Goal: Communication & Community: Participate in discussion

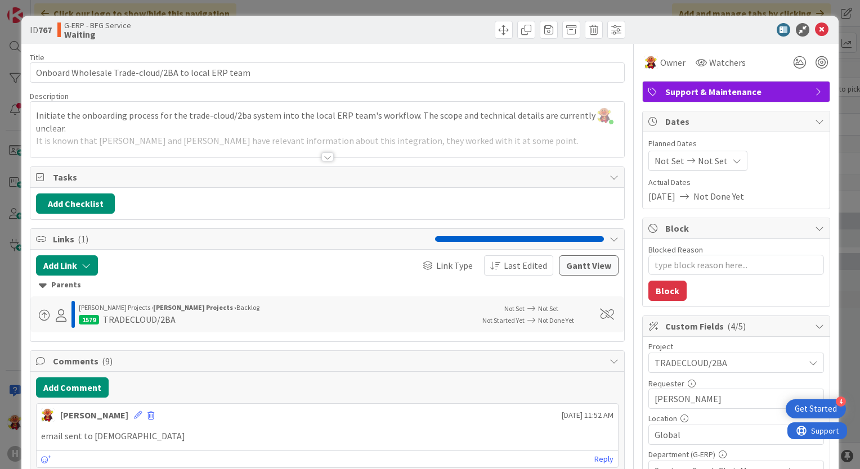
scroll to position [1350, 0]
click at [815, 28] on icon at bounding box center [822, 30] width 14 height 14
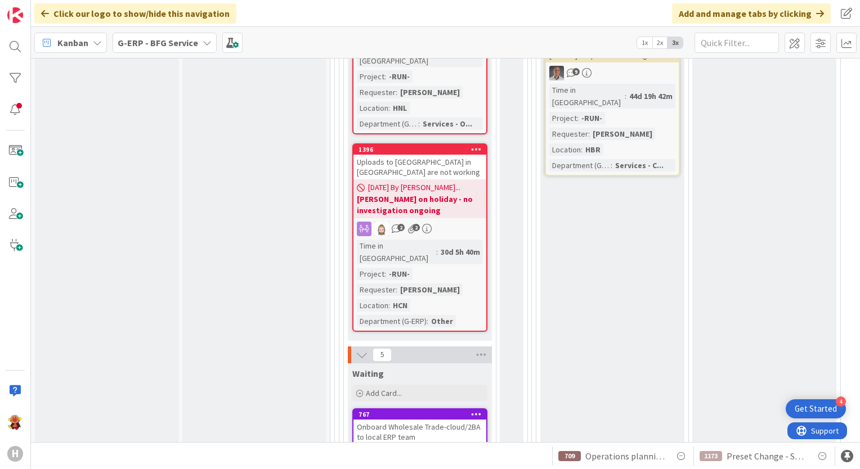
scroll to position [1390, 0]
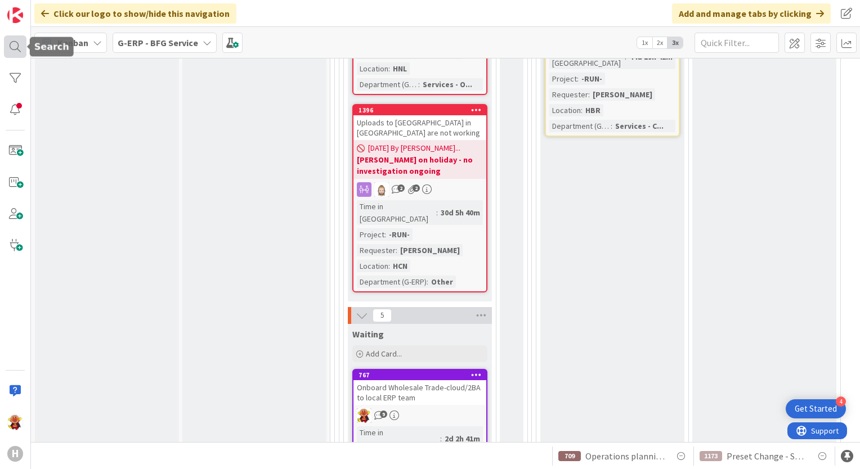
click at [5, 39] on div at bounding box center [15, 46] width 23 height 23
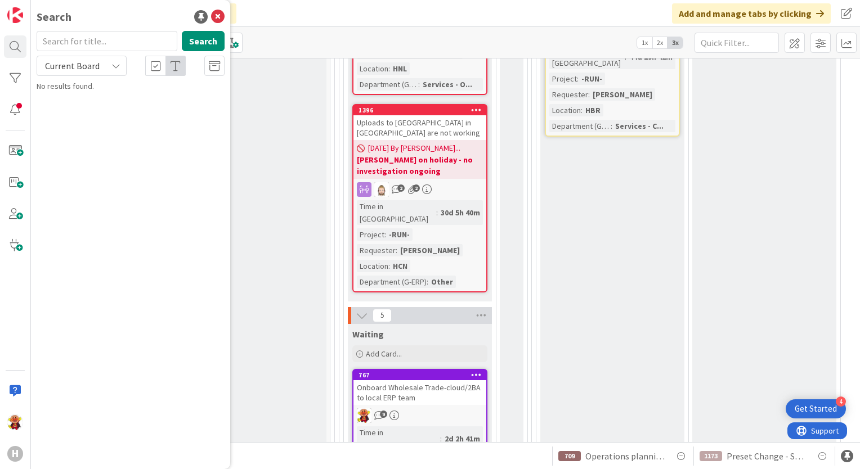
scroll to position [0, 0]
type input "1221"
click at [99, 69] on span "Current Board" at bounding box center [72, 66] width 59 height 16
click at [92, 114] on span "All Boards" at bounding box center [101, 112] width 117 height 17
click at [135, 102] on span "[ISAH] - Isah ProdDB - Add a new drop down window to Service Message screen" at bounding box center [138, 105] width 172 height 22
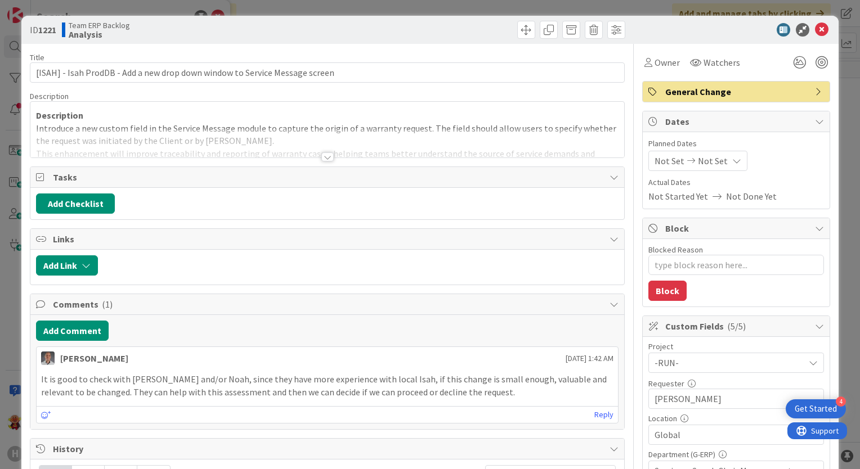
type textarea "x"
click at [322, 156] on div at bounding box center [327, 156] width 12 height 9
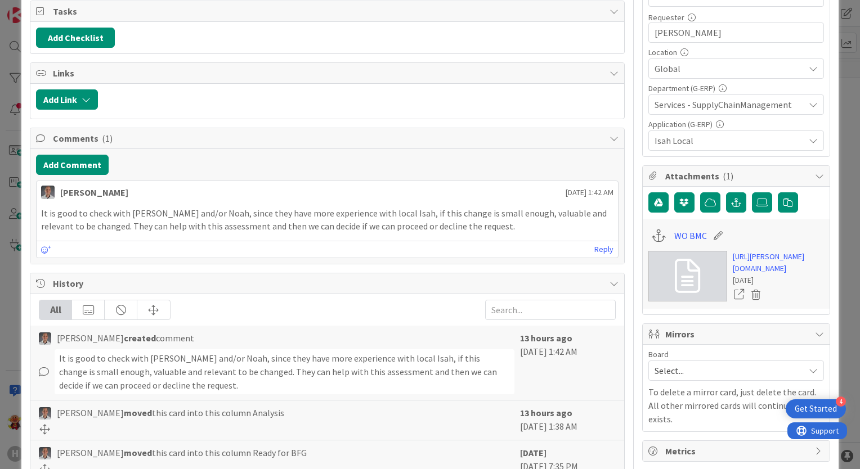
scroll to position [560, 0]
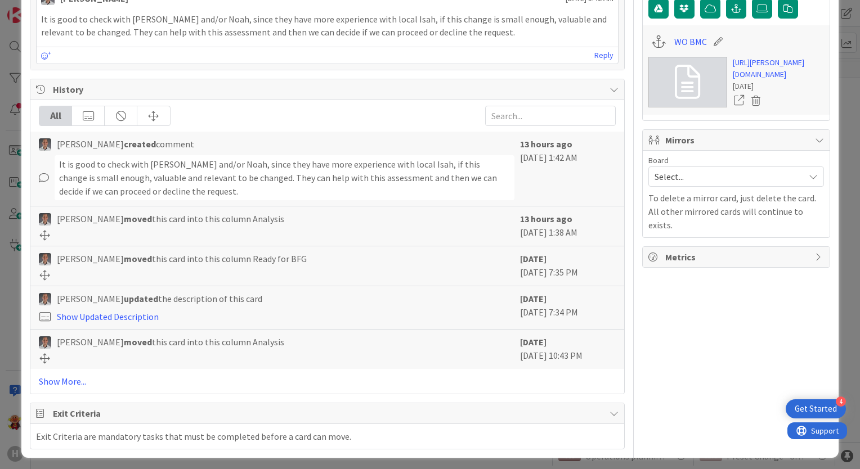
click at [53, 388] on div "All [PERSON_NAME] created comment It is good to check with [PERSON_NAME] and/or…" at bounding box center [327, 247] width 594 height 294
click at [60, 377] on link "Show More..." at bounding box center [327, 382] width 577 height 14
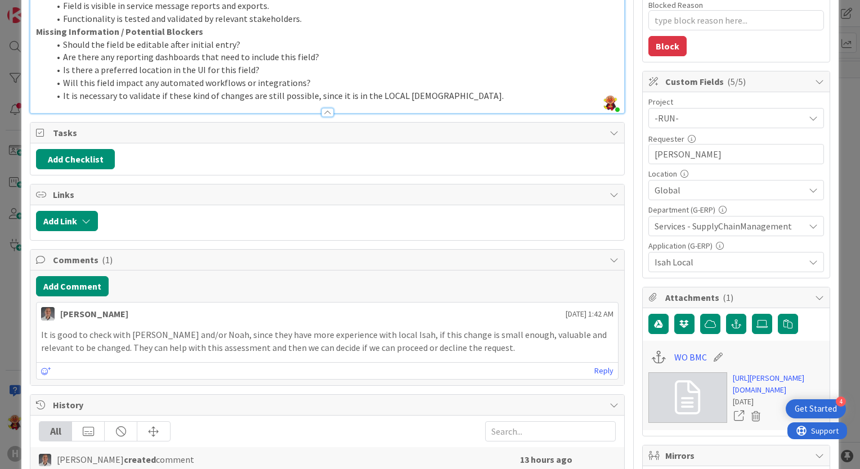
scroll to position [248, 0]
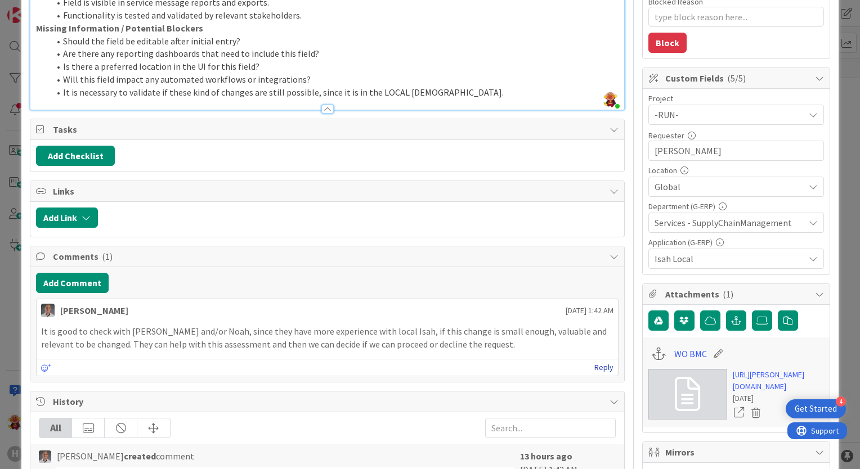
click at [594, 369] on link "Reply" at bounding box center [603, 368] width 19 height 14
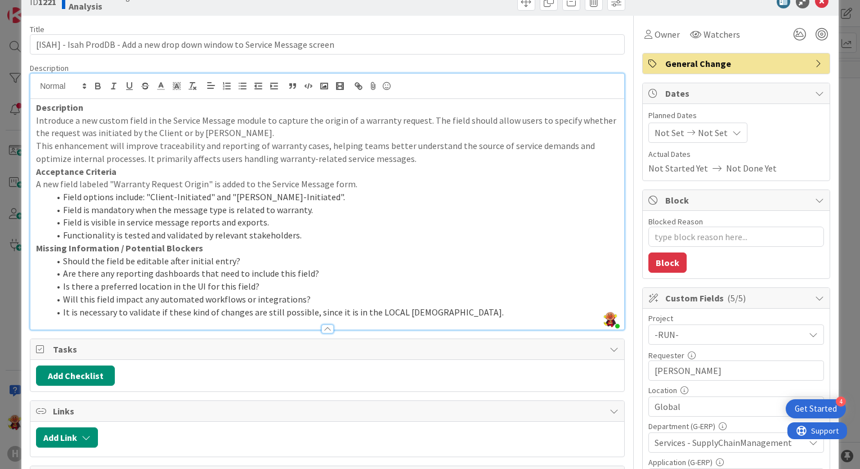
scroll to position [0, 0]
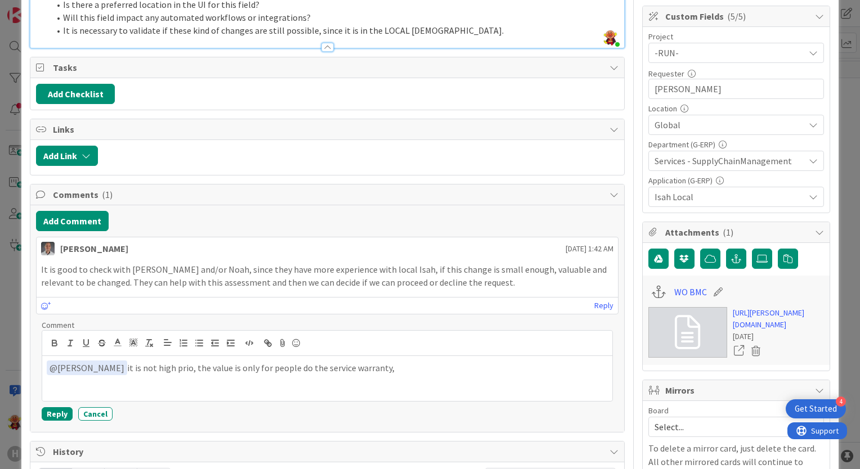
scroll to position [309, 0]
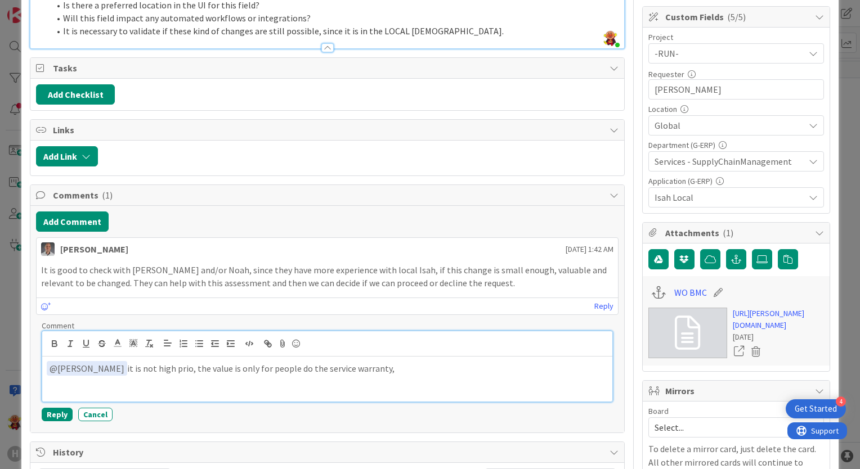
click at [399, 370] on p "﻿ @ [PERSON_NAME] ﻿ it is not high prio, the value is only for people do the se…" at bounding box center [327, 368] width 561 height 15
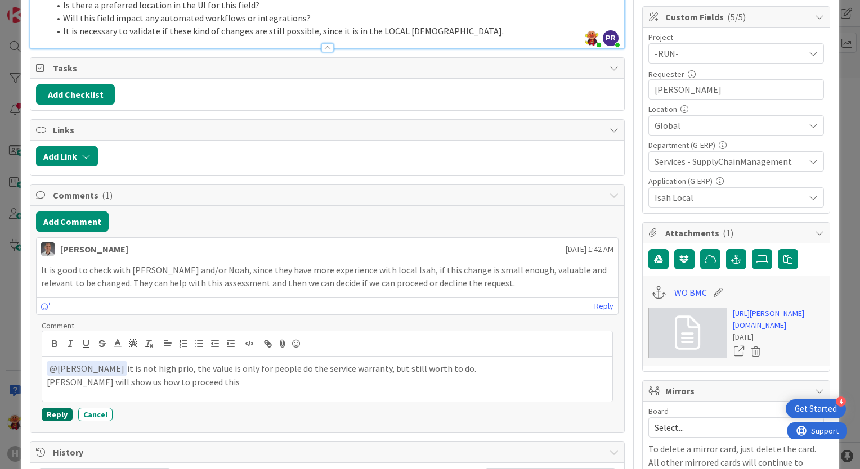
click at [50, 417] on button "Reply" at bounding box center [57, 415] width 31 height 14
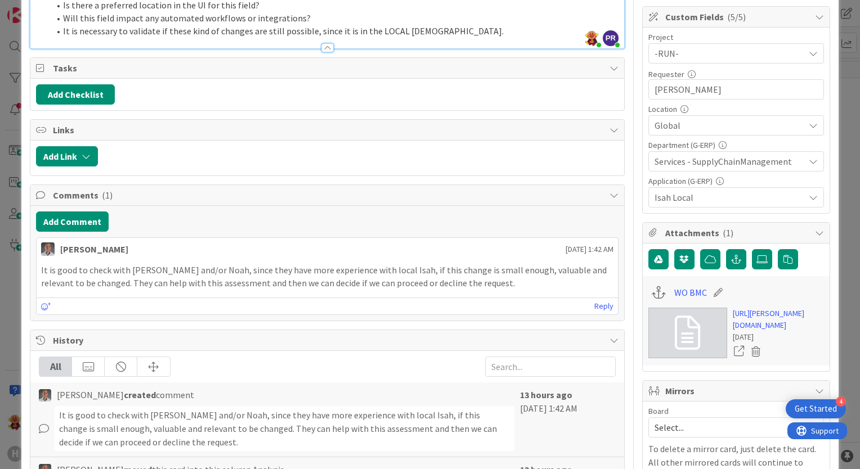
type textarea "x"
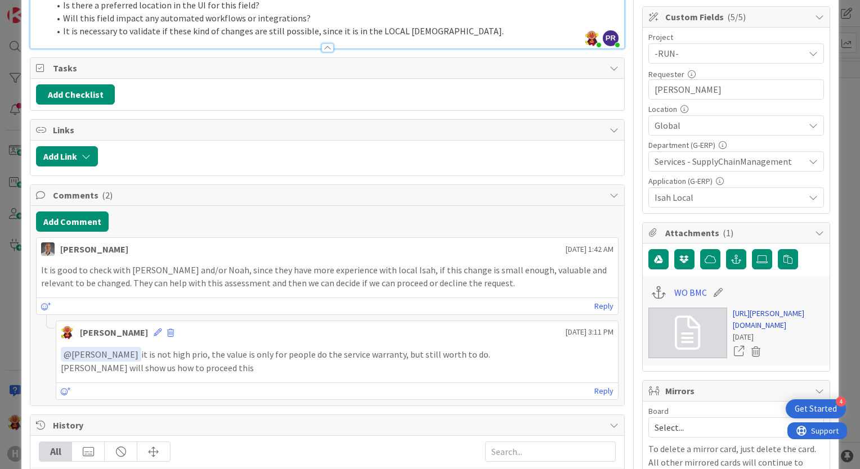
click at [753, 325] on link "[URL][PERSON_NAME][DOMAIN_NAME]" at bounding box center [777, 320] width 91 height 24
click at [141, 331] on div "[PERSON_NAME] [DATE] 3:11 PM" at bounding box center [336, 330] width 561 height 18
click at [154, 333] on icon at bounding box center [158, 333] width 8 height 8
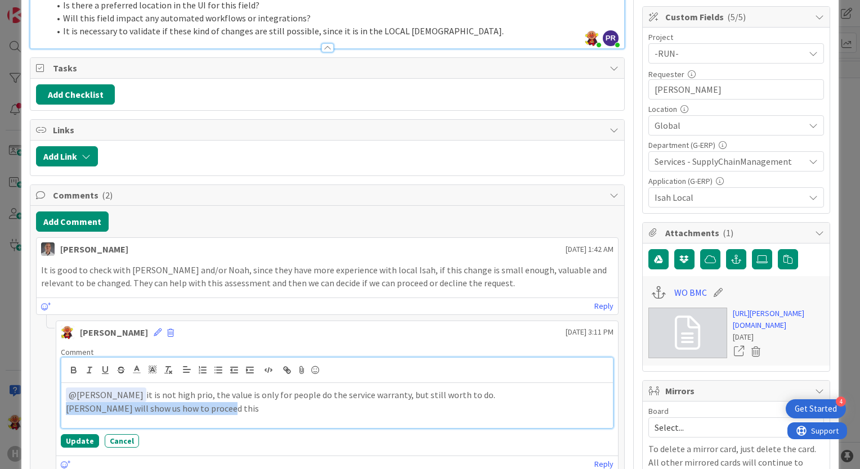
drag, startPoint x: 223, startPoint y: 406, endPoint x: -2, endPoint y: 430, distance: 226.3
click at [0, 430] on html "4 Get Started H Click our logo to show/hide this navigation Add and manage tabs…" at bounding box center [430, 234] width 860 height 469
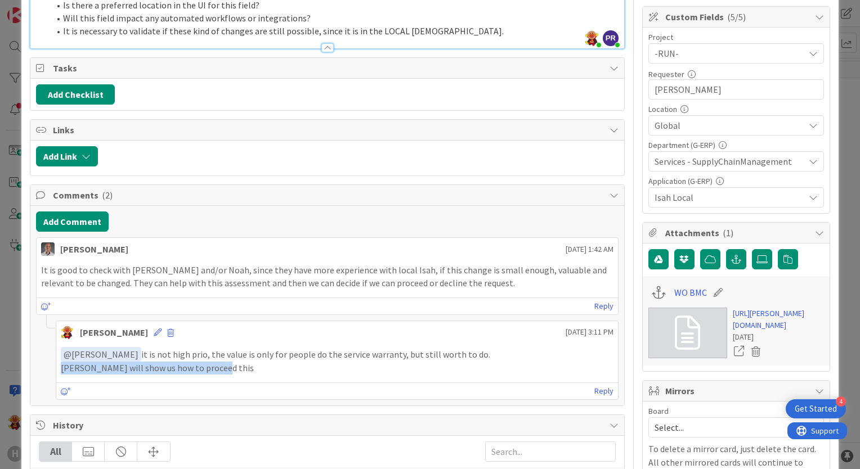
scroll to position [273, 0]
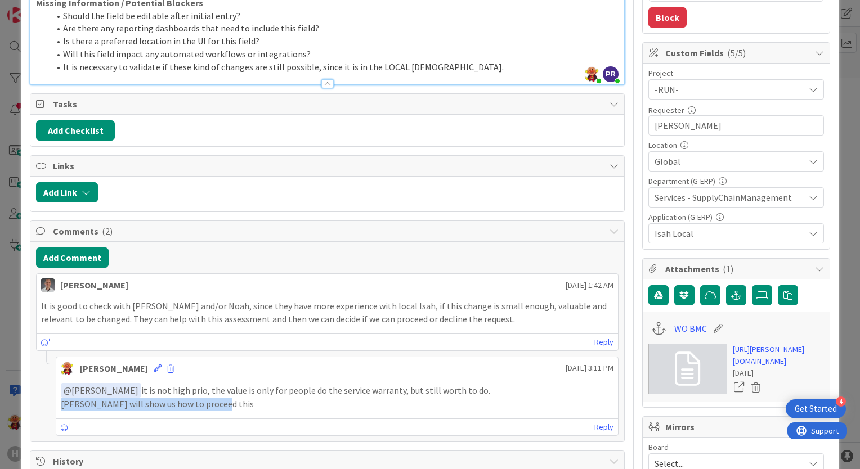
click at [221, 406] on p "[PERSON_NAME] will show us how to proceed this" at bounding box center [337, 404] width 552 height 13
click at [154, 365] on icon at bounding box center [158, 369] width 8 height 8
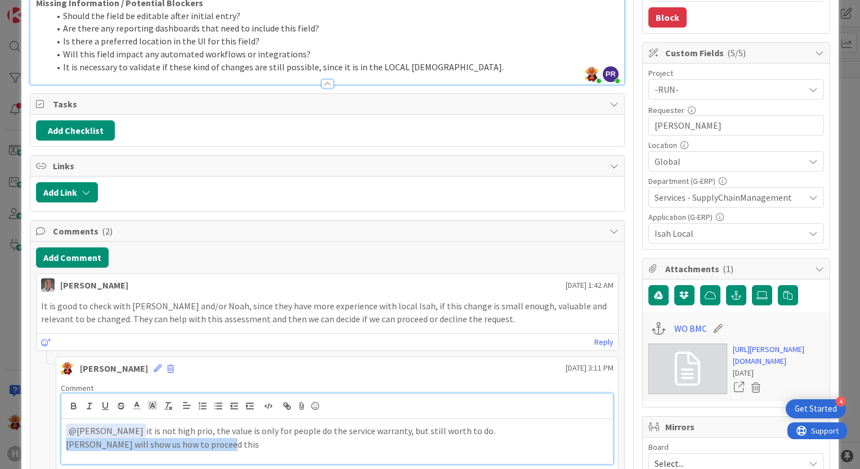
drag, startPoint x: 232, startPoint y: 446, endPoint x: 46, endPoint y: 443, distance: 186.2
click at [46, 443] on div "[PERSON_NAME] [DATE] 3:11 PM Comment ﻿ @ [PERSON_NAME] ﻿ it is not high prio, t…" at bounding box center [327, 433] width 582 height 152
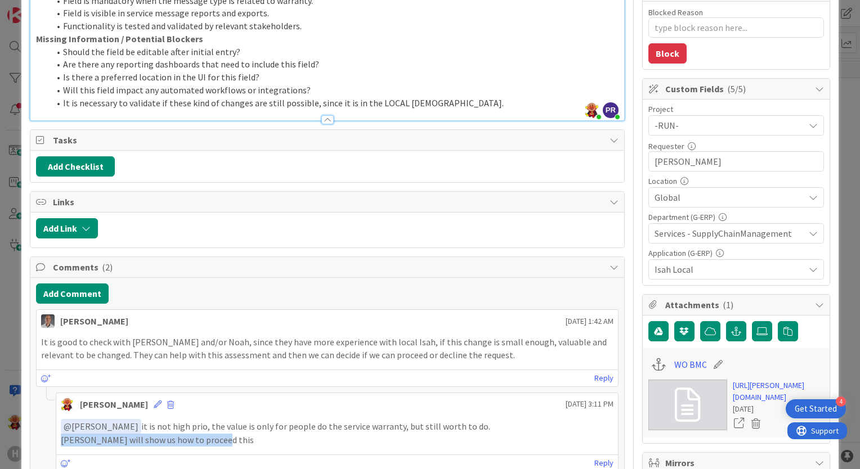
scroll to position [350, 0]
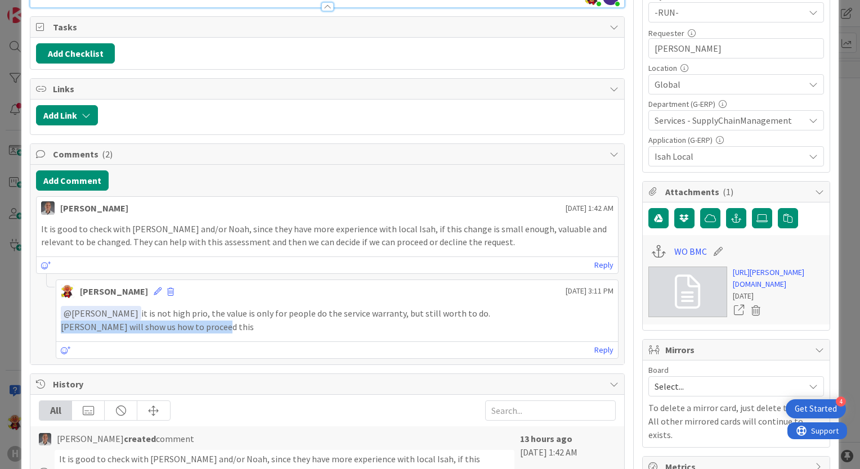
click at [205, 330] on p "[PERSON_NAME] will show us how to proceed this" at bounding box center [337, 327] width 552 height 13
click at [154, 291] on icon at bounding box center [158, 291] width 8 height 8
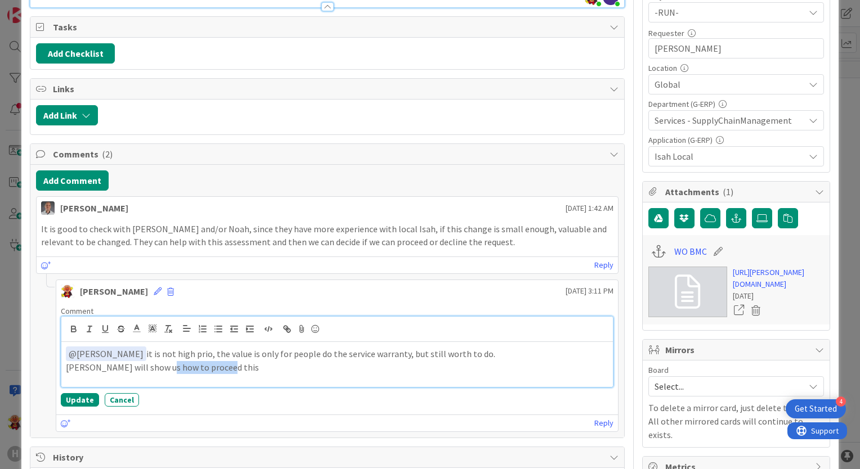
drag, startPoint x: 228, startPoint y: 368, endPoint x: 163, endPoint y: 367, distance: 65.3
click at [163, 367] on p "[PERSON_NAME] will show us how to proceed this" at bounding box center [337, 367] width 542 height 13
click at [83, 396] on button "Update" at bounding box center [80, 400] width 38 height 14
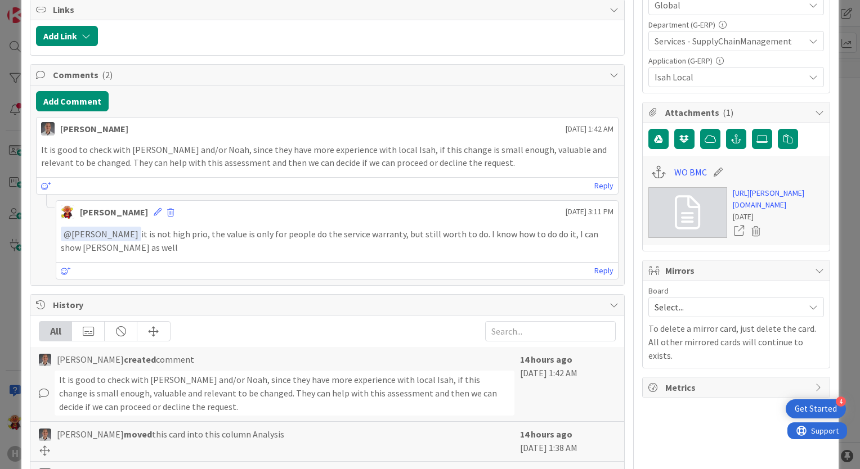
scroll to position [0, 0]
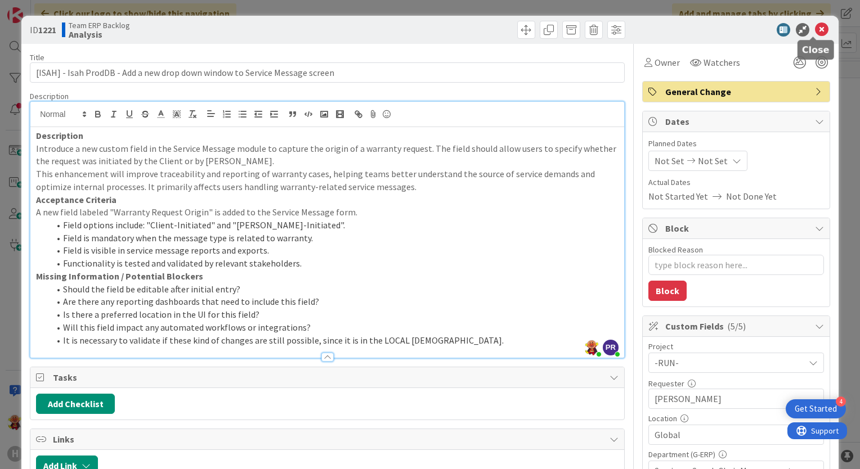
click at [815, 28] on icon at bounding box center [822, 30] width 14 height 14
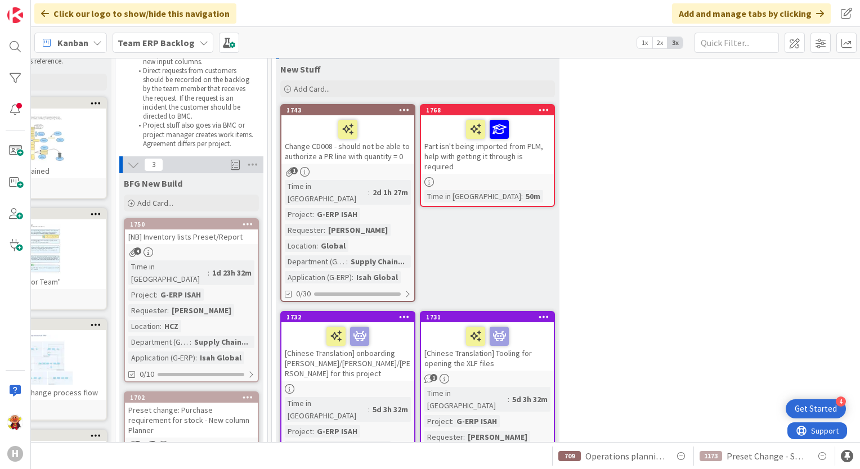
scroll to position [0, 68]
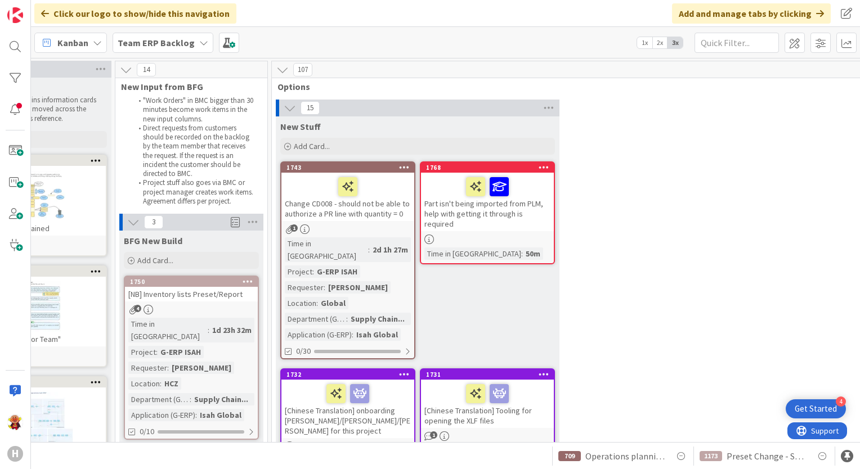
click at [167, 48] on span "Team ERP Backlog" at bounding box center [156, 43] width 77 height 14
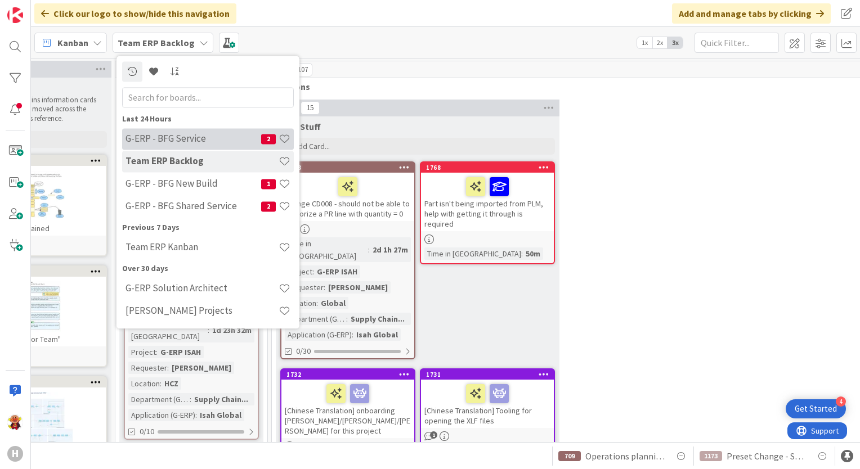
click at [192, 138] on h4 "G-ERP - BFG Service" at bounding box center [193, 138] width 136 height 11
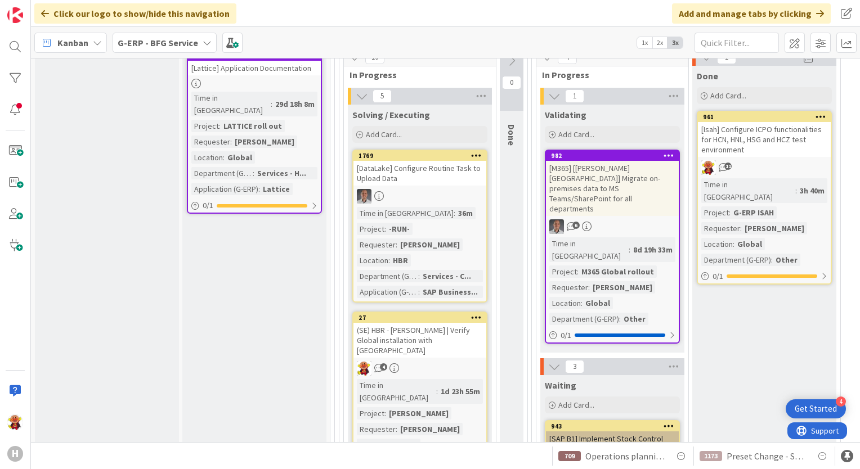
scroll to position [660, 0]
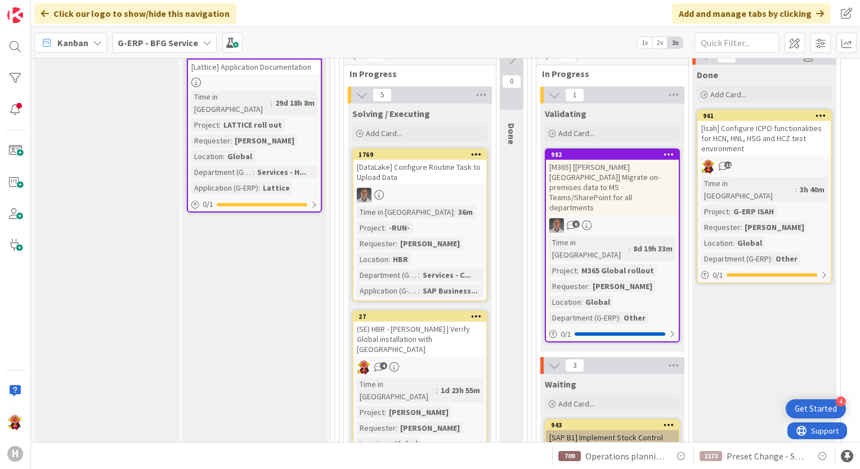
click at [460, 340] on div "(SE) HBR - [PERSON_NAME] | Verify Global installation with [GEOGRAPHIC_DATA]" at bounding box center [419, 339] width 133 height 35
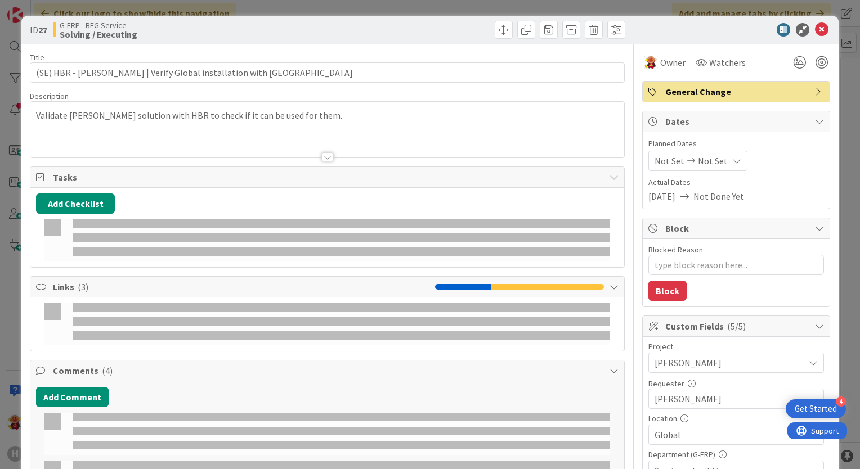
type textarea "x"
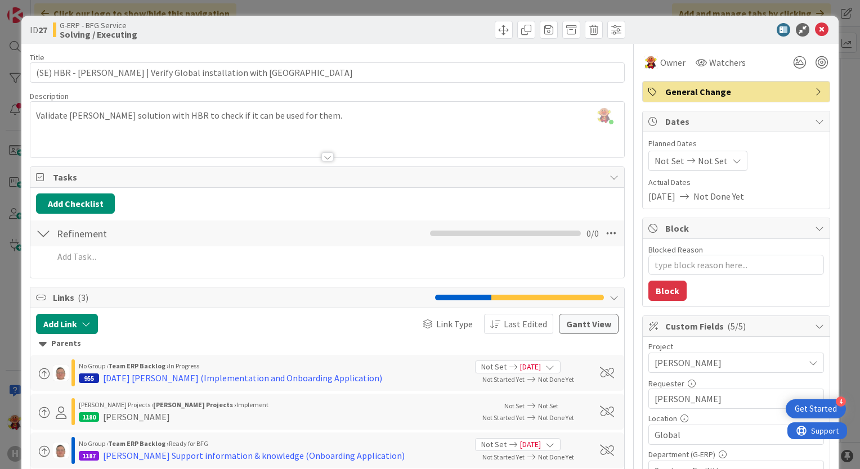
click at [326, 155] on div at bounding box center [327, 156] width 12 height 9
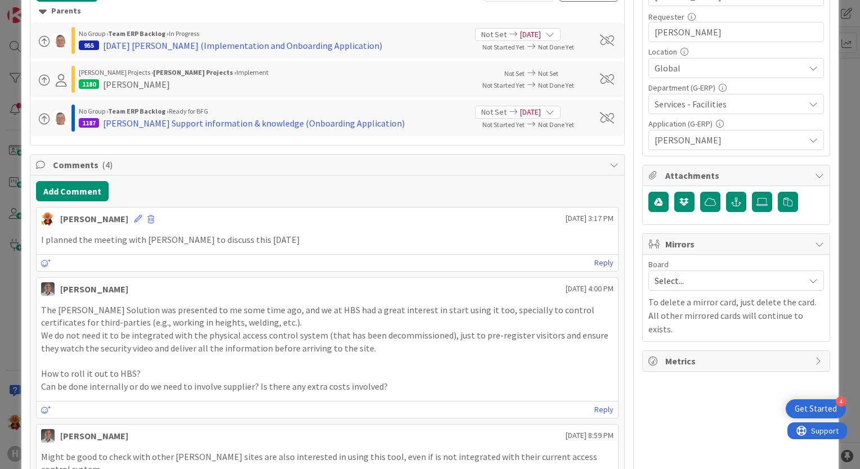
scroll to position [511, 0]
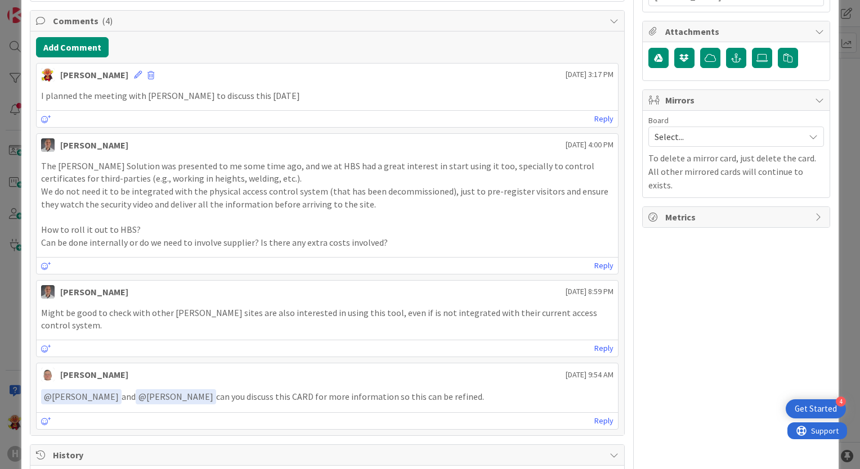
drag, startPoint x: 142, startPoint y: 192, endPoint x: 158, endPoint y: 195, distance: 15.9
drag, startPoint x: 158, startPoint y: 195, endPoint x: 134, endPoint y: 154, distance: 46.9
click at [134, 155] on div "The [PERSON_NAME] Solution was presented to me some time ago, and we at HBS had…" at bounding box center [327, 204] width 581 height 98
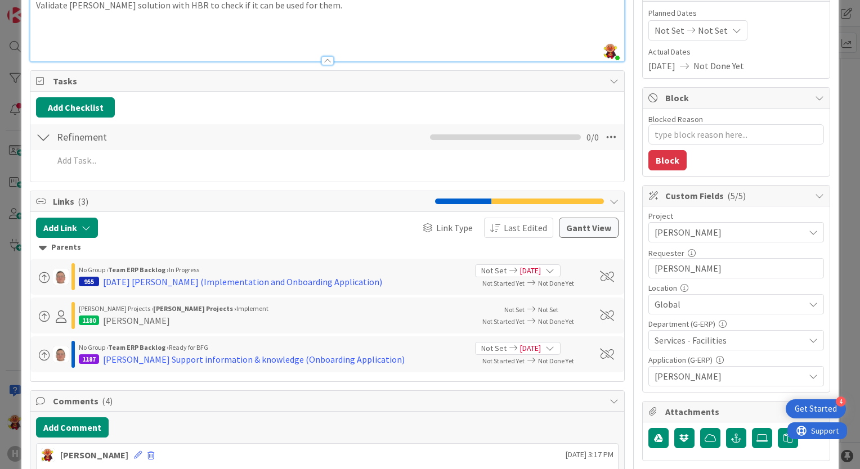
scroll to position [51, 0]
